Goal: Check status: Check status

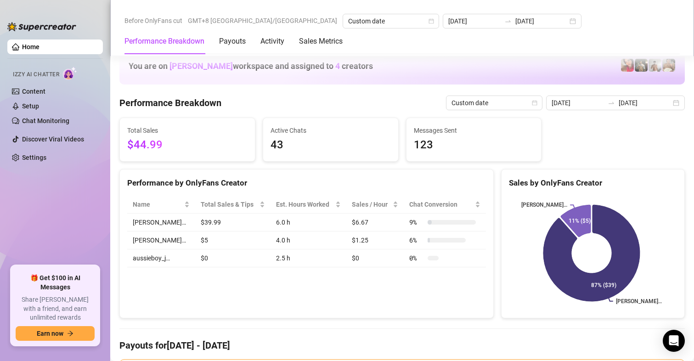
scroll to position [1098, 0]
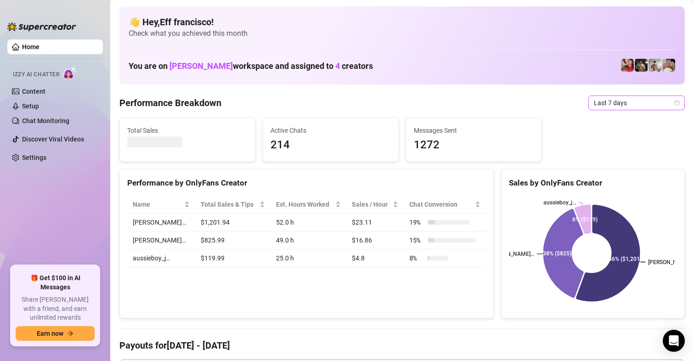
click at [605, 101] on span "Last 7 days" at bounding box center [636, 103] width 85 height 14
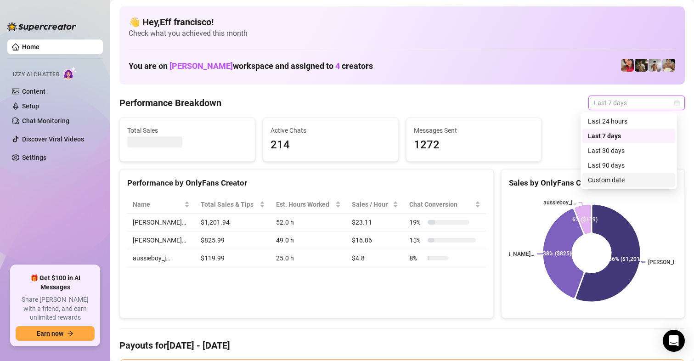
click at [609, 180] on div "Custom date" at bounding box center [629, 180] width 82 height 10
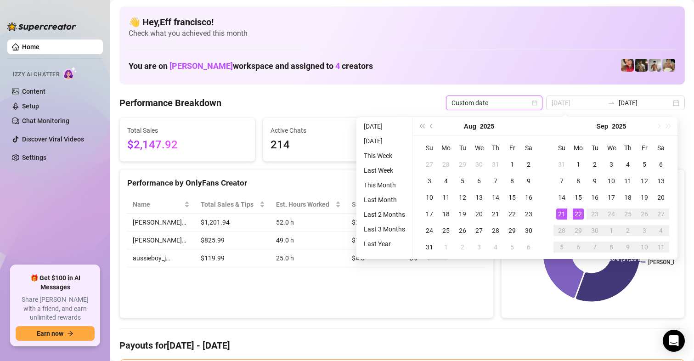
type input "[DATE]"
click at [585, 214] on td "22" at bounding box center [578, 214] width 17 height 17
click at [581, 213] on div "22" at bounding box center [577, 213] width 11 height 11
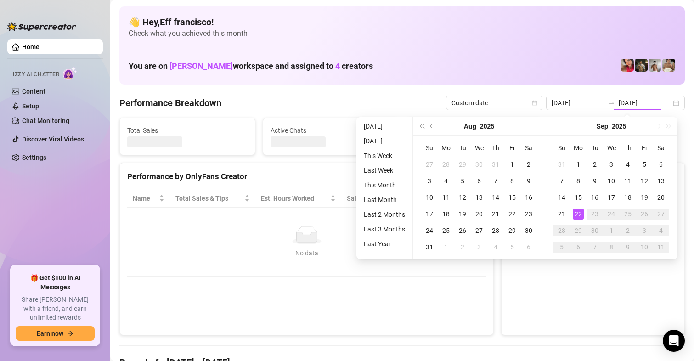
type input "[DATE]"
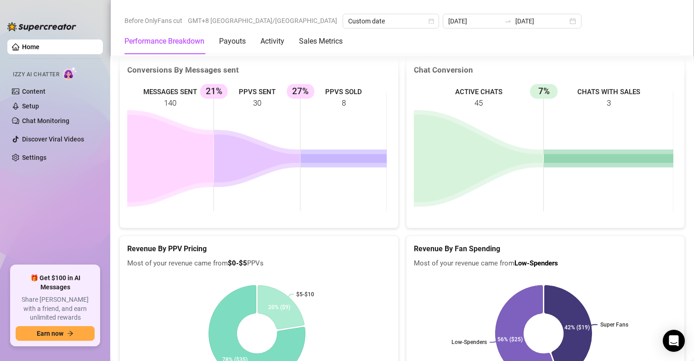
scroll to position [1194, 0]
